Goal: Information Seeking & Learning: Learn about a topic

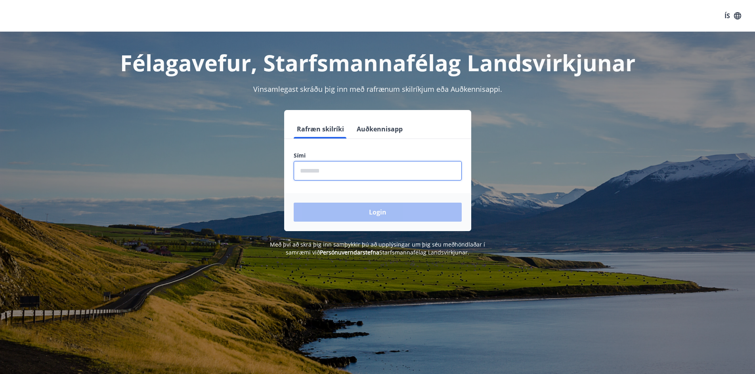
click at [318, 167] on input "phone" at bounding box center [378, 170] width 168 height 19
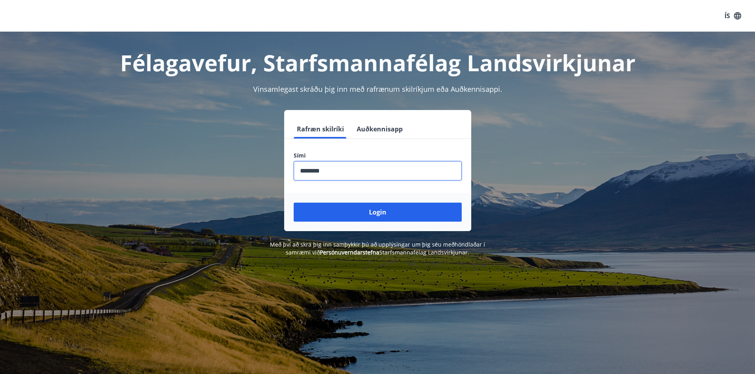
type input "********"
click at [294, 203] on button "Login" at bounding box center [378, 212] width 168 height 19
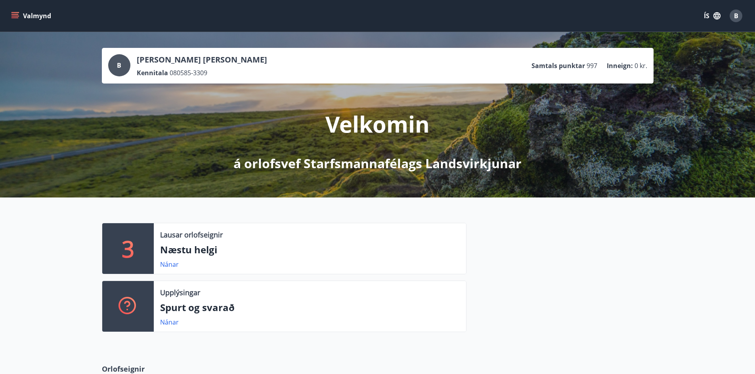
click at [14, 21] on button "Valmynd" at bounding box center [32, 16] width 45 height 14
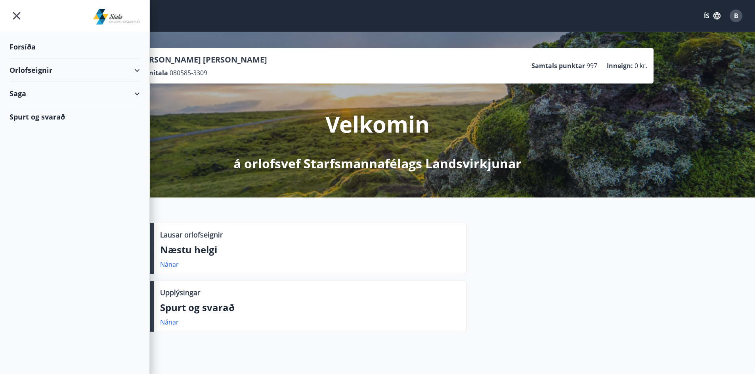
click at [137, 69] on div "Orlofseignir" at bounding box center [75, 70] width 130 height 23
click at [28, 71] on div "Orlofseignir" at bounding box center [75, 70] width 130 height 23
click at [29, 71] on div "Orlofseignir" at bounding box center [75, 70] width 130 height 23
click at [35, 93] on div "Framboð" at bounding box center [75, 90] width 118 height 17
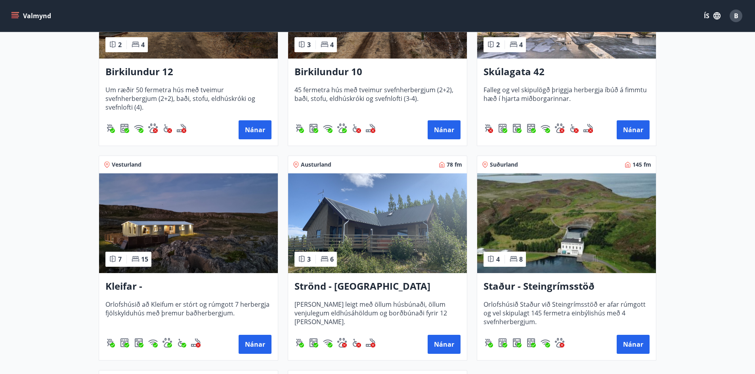
scroll to position [277, 0]
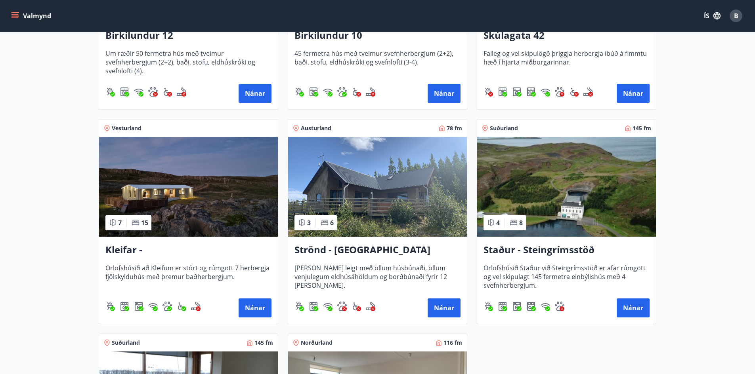
click at [173, 252] on h3 "Kleifar - Drangsnes/Hólmavík" at bounding box center [188, 250] width 166 height 14
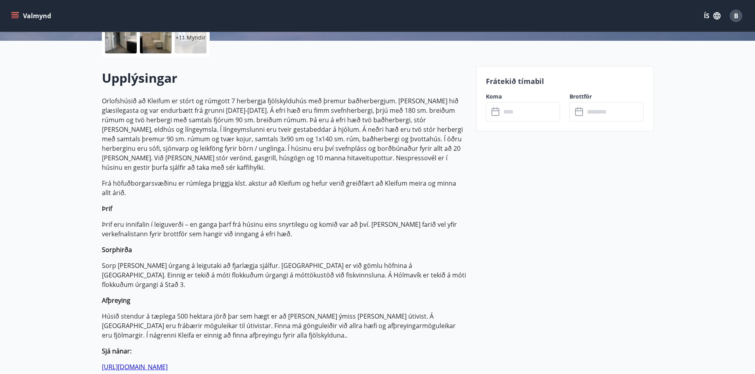
scroll to position [198, 0]
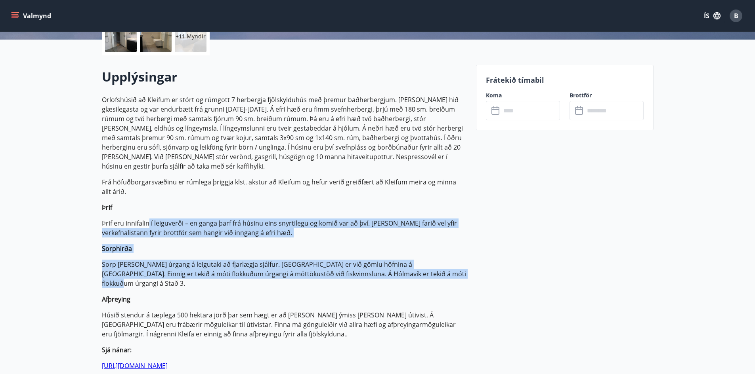
drag, startPoint x: 163, startPoint y: 216, endPoint x: 451, endPoint y: 264, distance: 292.0
click at [451, 264] on p "Orlofshúsið að Kleifum er stórt og rúmgott 7 herbergja fjölskylduhús með þremur…" at bounding box center [284, 356] width 364 height 523
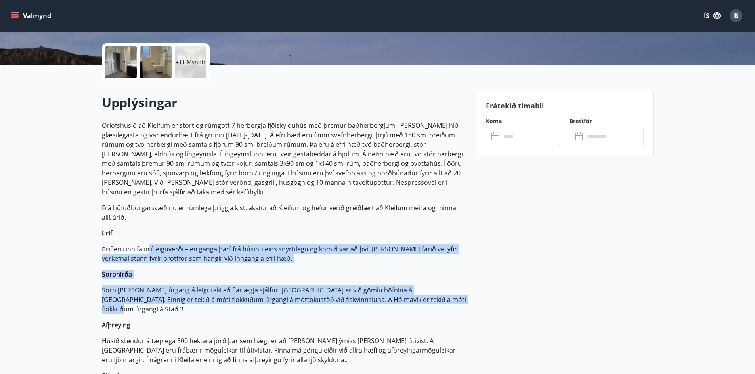
scroll to position [158, 0]
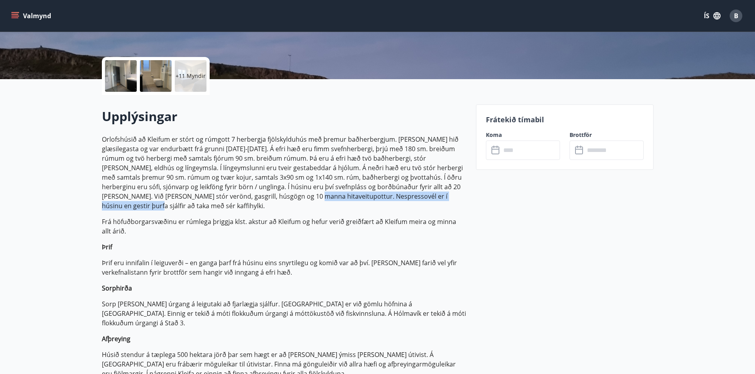
drag, startPoint x: 265, startPoint y: 196, endPoint x: 437, endPoint y: 197, distance: 171.9
click at [437, 197] on p "Orlofshúsið að Kleifum er stórt og rúmgott 7 herbergja fjölskylduhús með þremur…" at bounding box center [284, 173] width 364 height 76
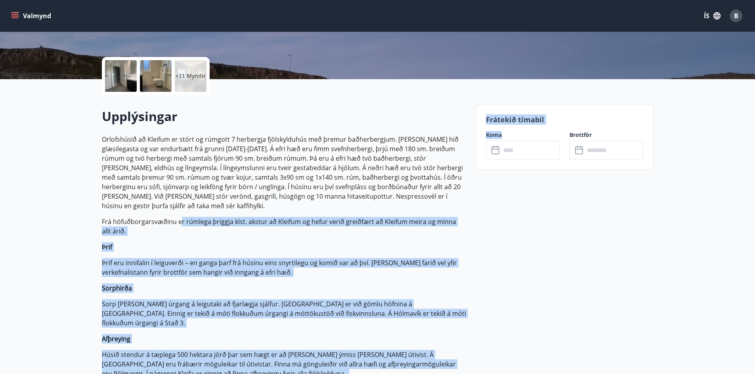
drag, startPoint x: 179, startPoint y: 209, endPoint x: 471, endPoint y: 226, distance: 292.0
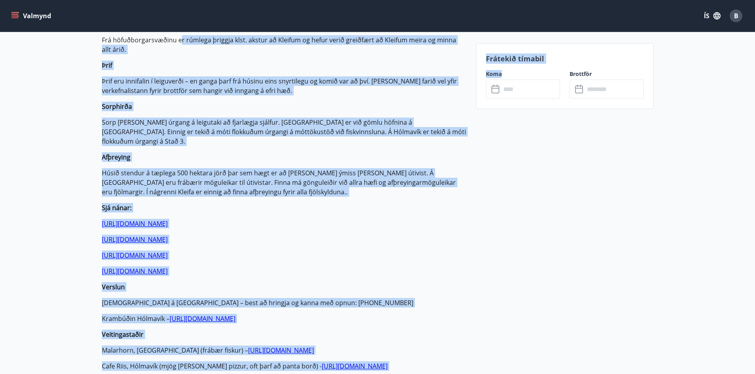
scroll to position [357, 0]
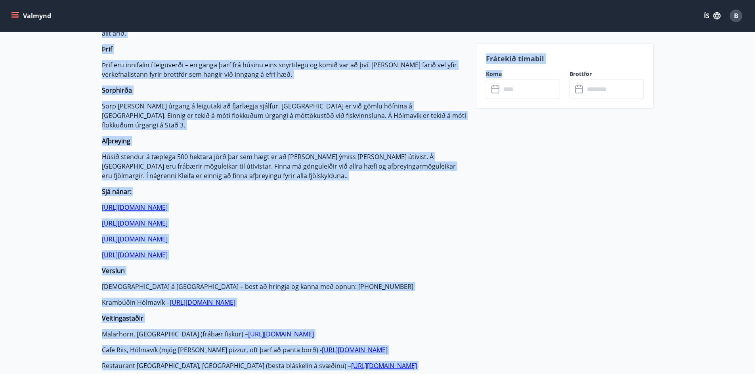
click at [307, 197] on p "Orlofshúsið að Kleifum er stórt og rúmgott 7 herbergja fjölskylduhús með þremur…" at bounding box center [284, 198] width 364 height 523
click at [286, 235] on p "http://www.strandabyggd.is/" at bounding box center [284, 240] width 364 height 10
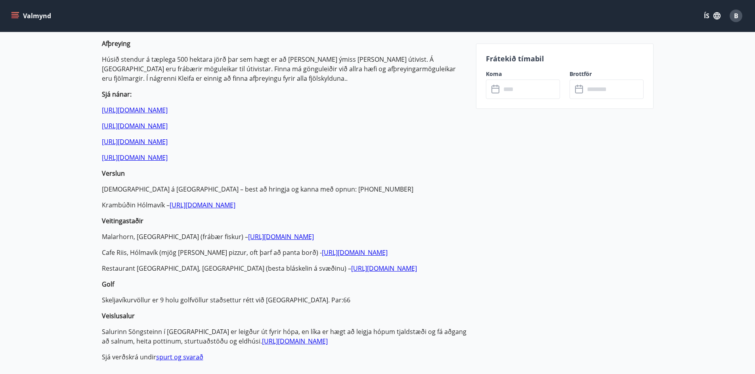
scroll to position [475, 0]
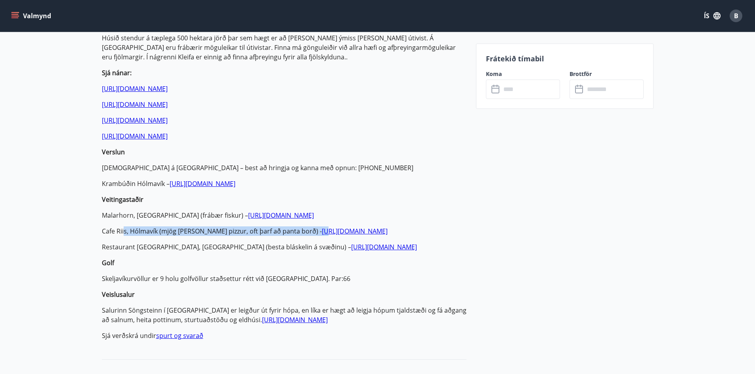
drag, startPoint x: 124, startPoint y: 212, endPoint x: 295, endPoint y: 214, distance: 171.5
click at [295, 227] on p "Cafe Riis, Hólmavík (mjög góðar pizzur, oft þarf að panta borð) - http://www.ca…" at bounding box center [284, 232] width 364 height 10
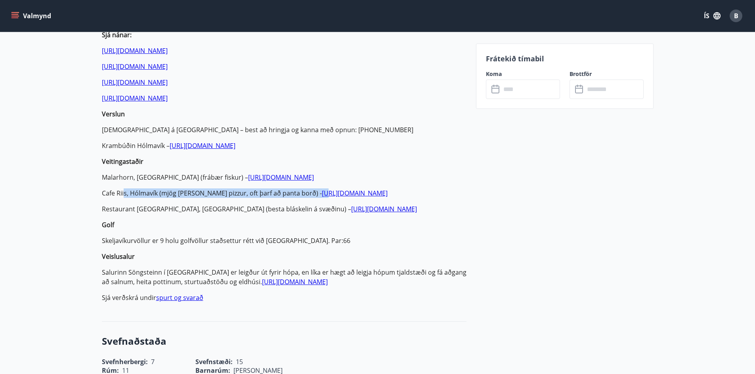
scroll to position [515, 0]
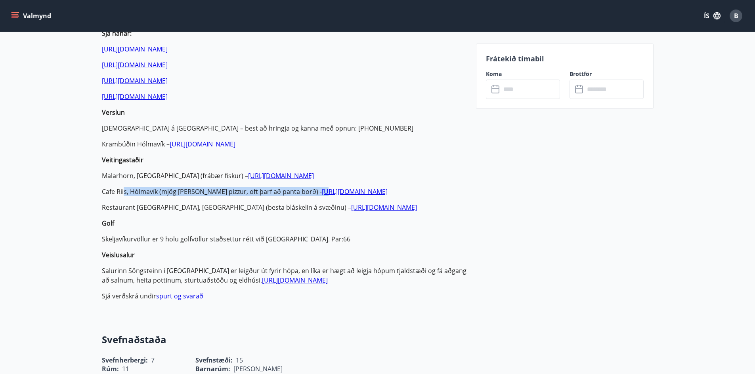
drag, startPoint x: 110, startPoint y: 250, endPoint x: 441, endPoint y: 261, distance: 331.3
click at [441, 266] on p "Salurinn Söngsteinn í Hveravík er leigður út fyrir hópa, en líka er hægt að lei…" at bounding box center [284, 275] width 364 height 19
click at [279, 276] on link "http://hveravik.is/songsteinn/" at bounding box center [295, 280] width 66 height 9
